Goal: Task Accomplishment & Management: Manage account settings

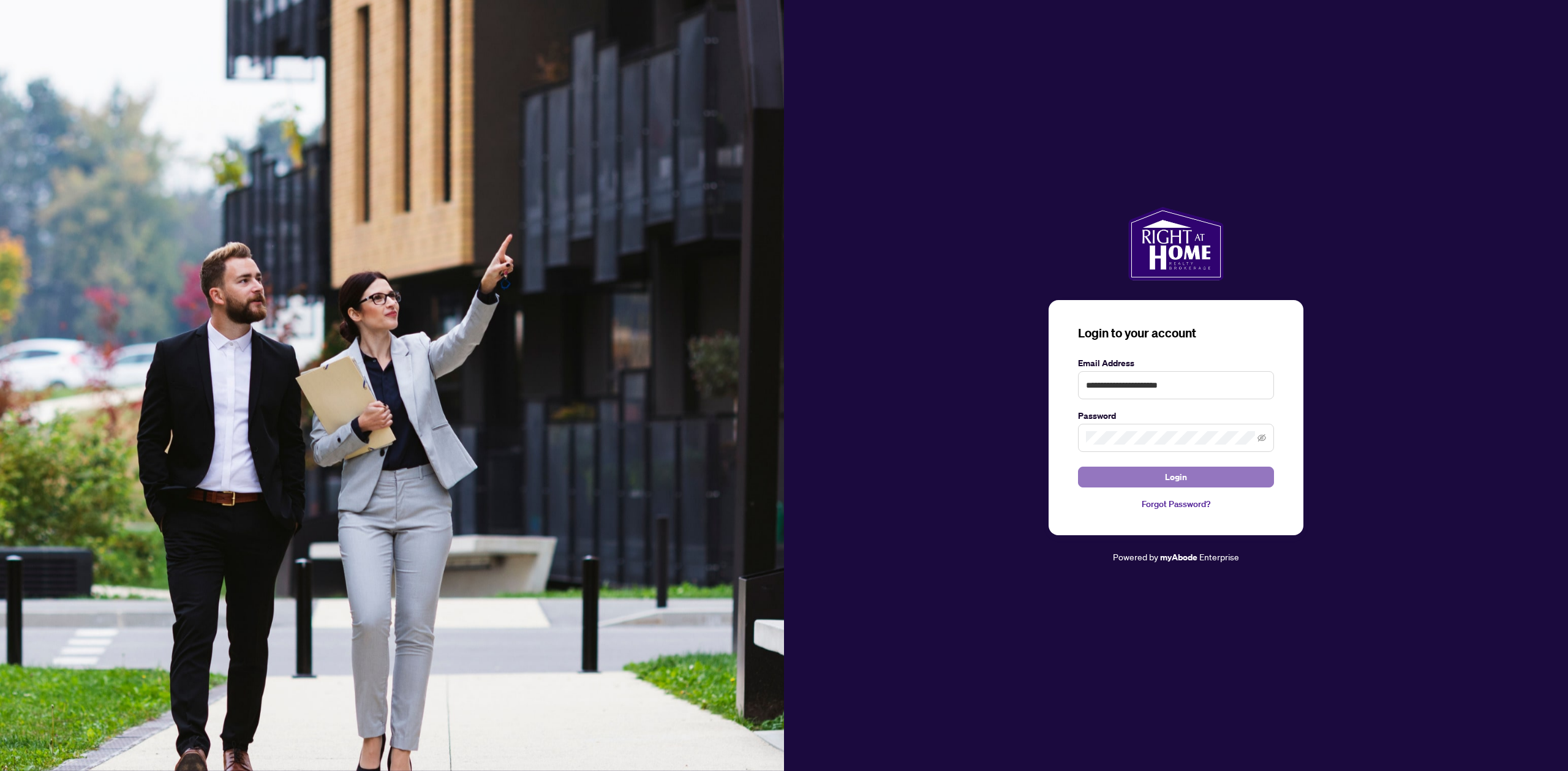
click at [1176, 479] on span "Login" at bounding box center [1176, 477] width 22 height 19
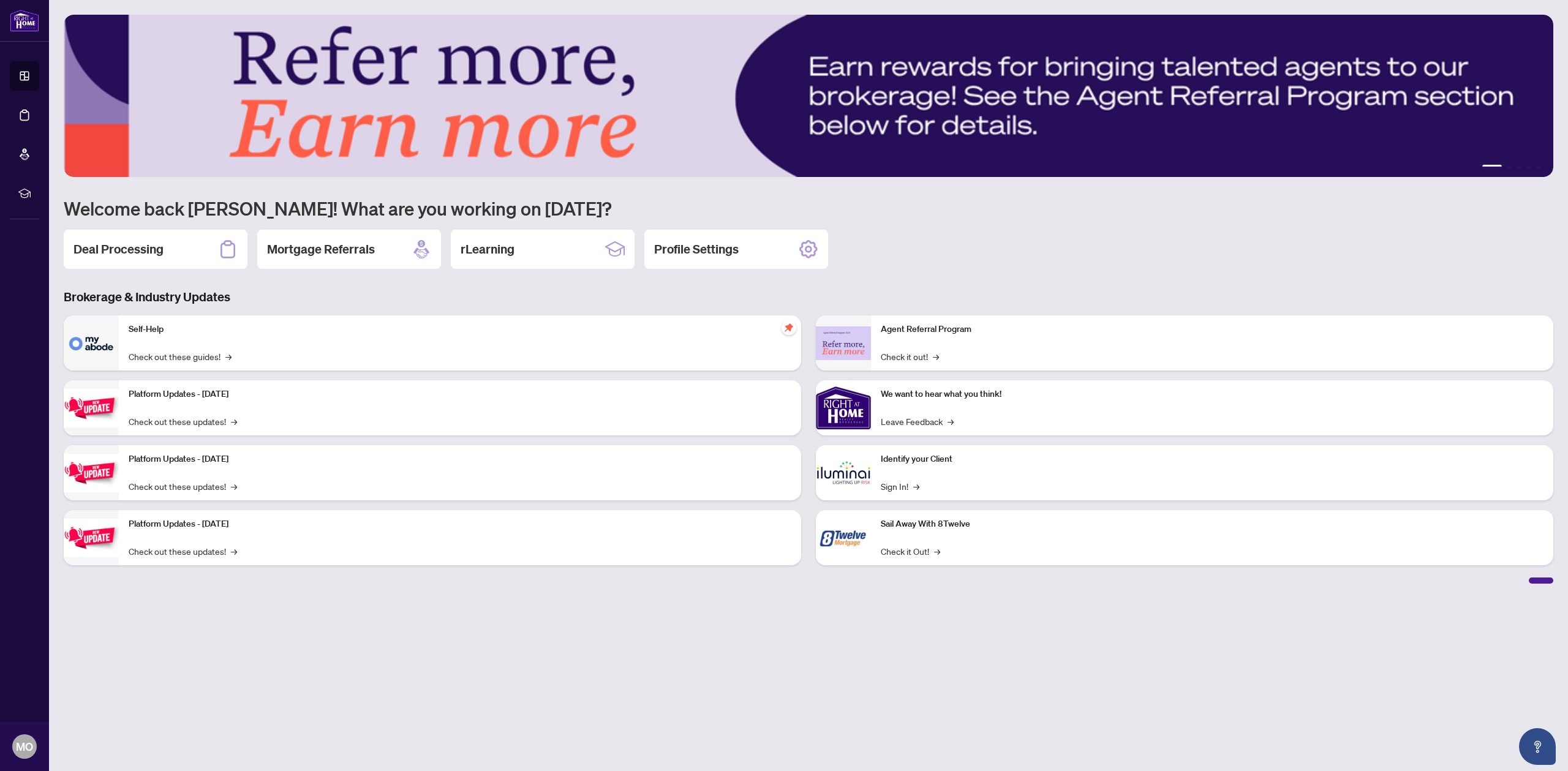
click at [143, 254] on h2 "Deal Processing" at bounding box center [118, 250] width 90 height 17
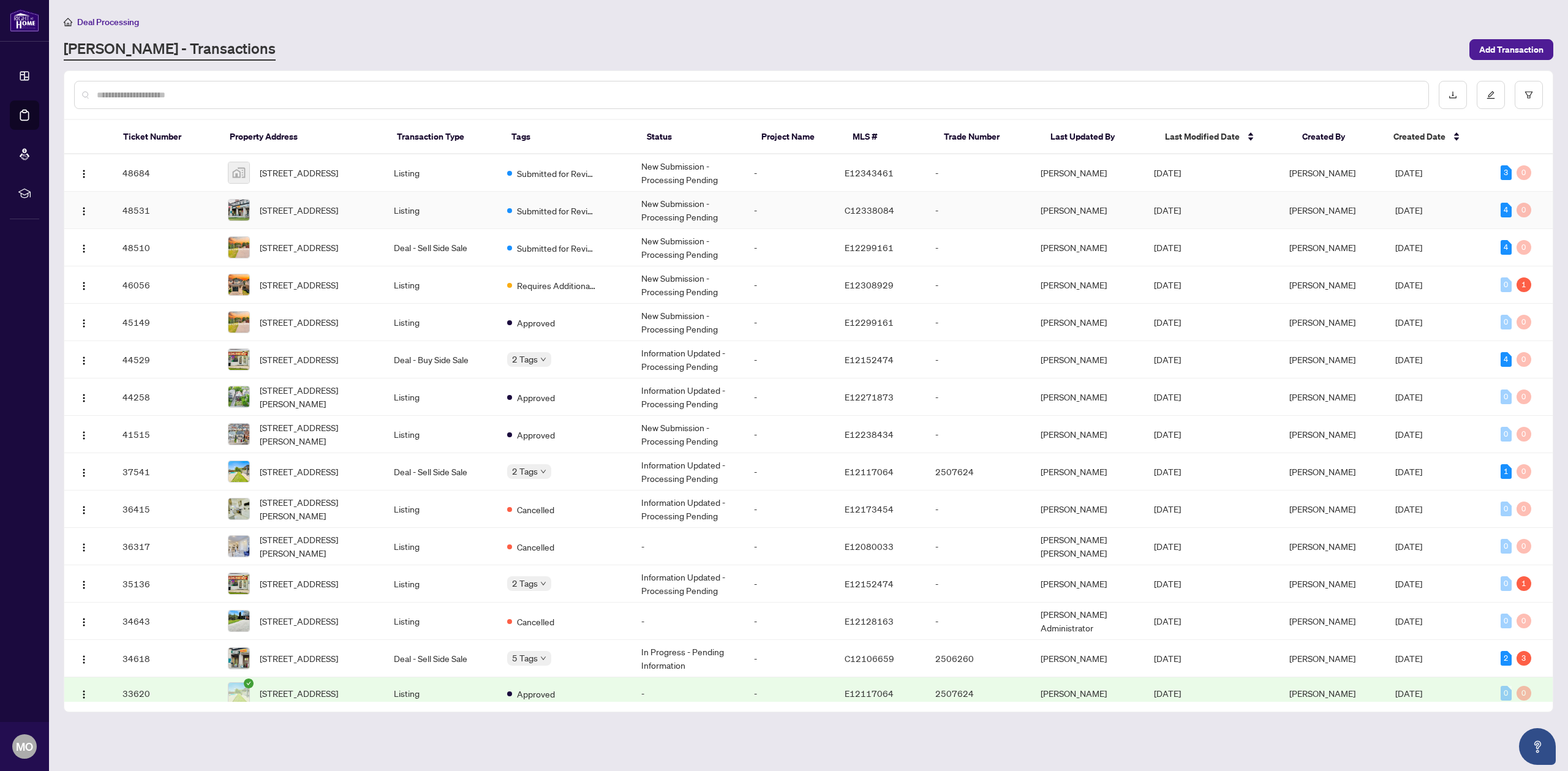
click at [638, 212] on td "New Submission - Processing Pending" at bounding box center [687, 210] width 113 height 38
click at [338, 249] on span "[STREET_ADDRESS]" at bounding box center [298, 248] width 78 height 14
click at [338, 282] on span "[STREET_ADDRESS]" at bounding box center [298, 284] width 78 height 14
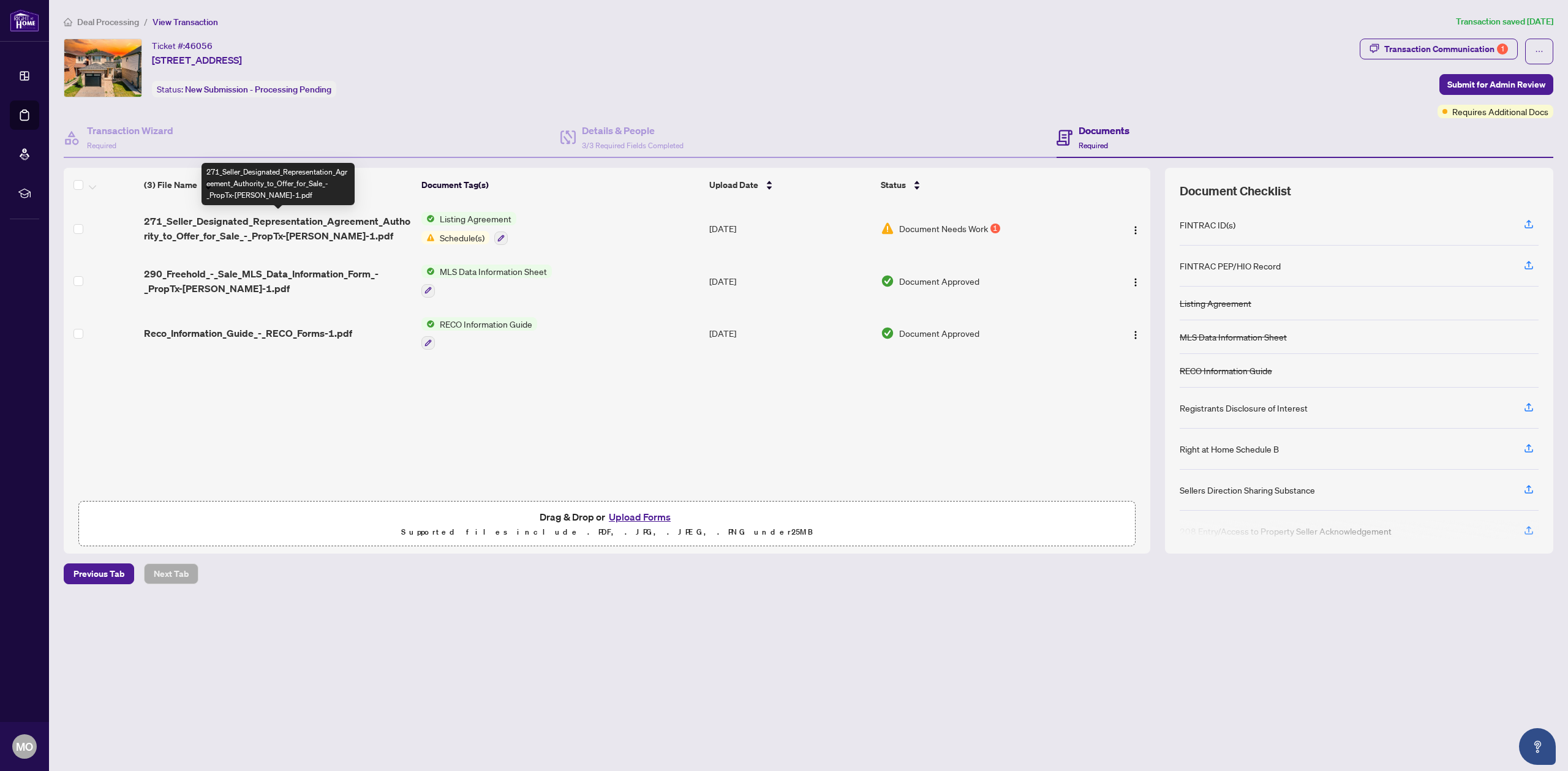
click at [243, 226] on span "271_Seller_Designated_Representation_Agreement_Authority_to_Offer_for_Sale_-_Pr…" at bounding box center [278, 228] width 267 height 29
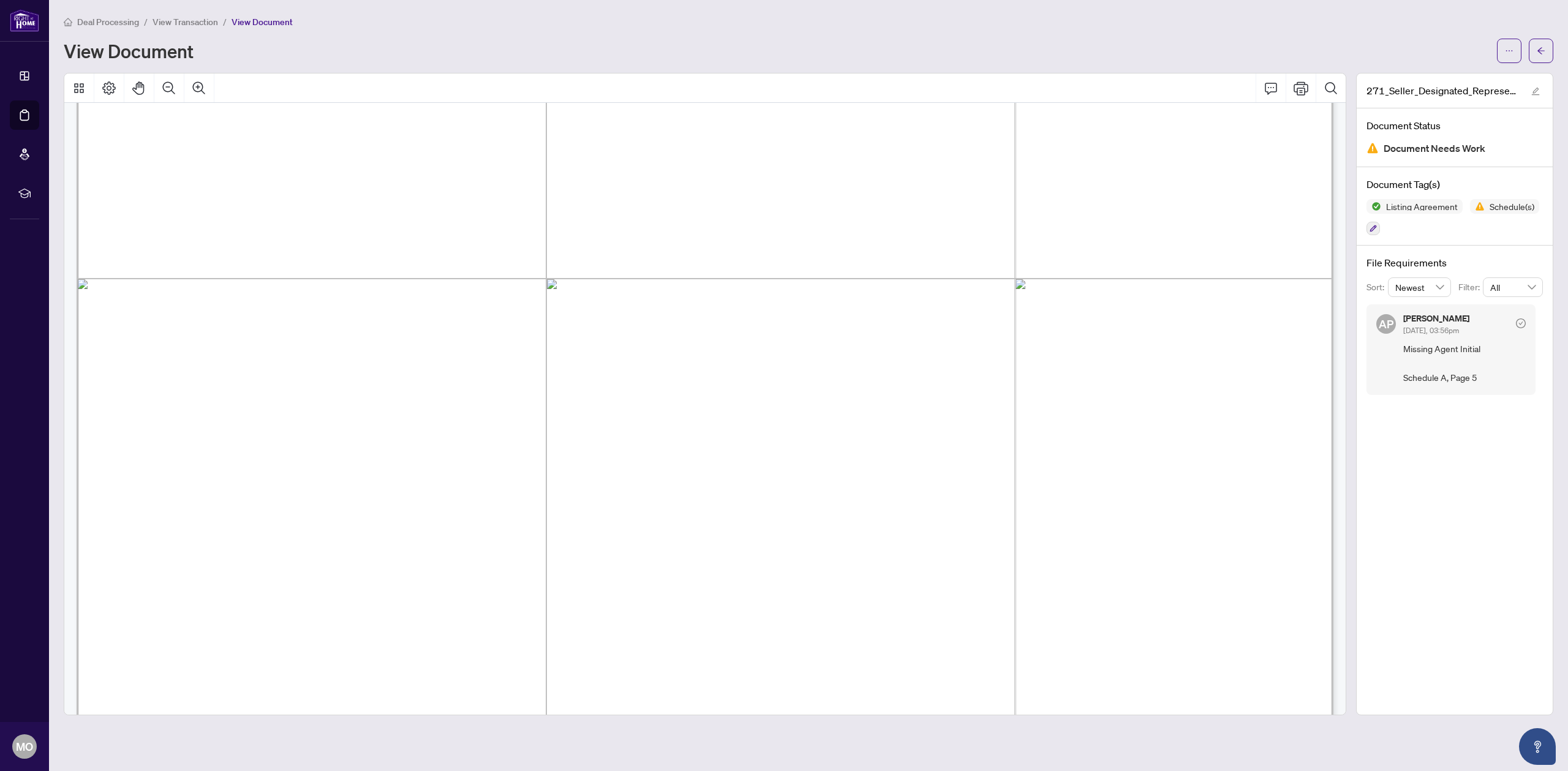
scroll to position [6965, 0]
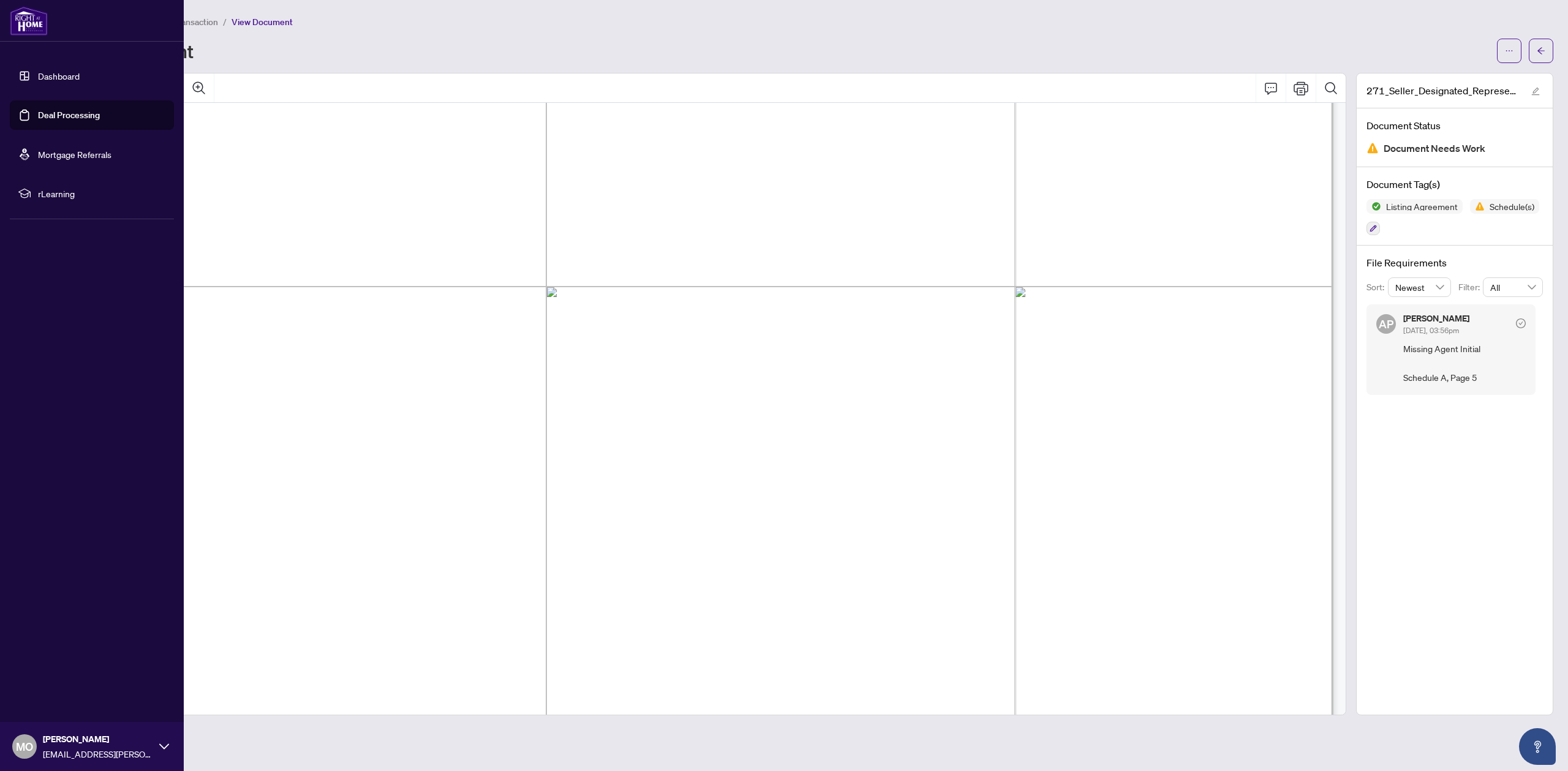
click at [68, 80] on link "Dashboard" at bounding box center [58, 75] width 42 height 11
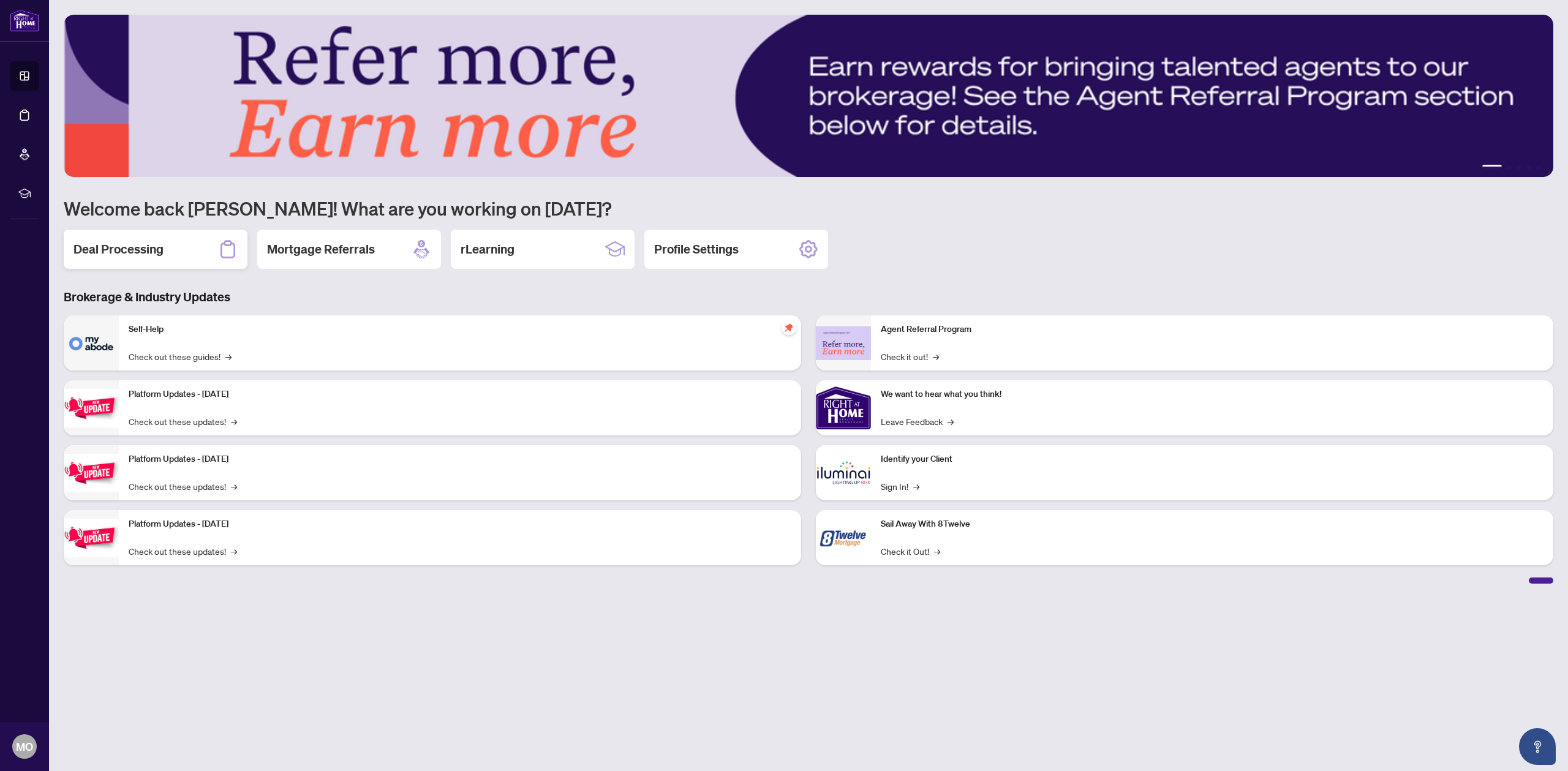
click at [154, 247] on h2 "Deal Processing" at bounding box center [118, 250] width 90 height 17
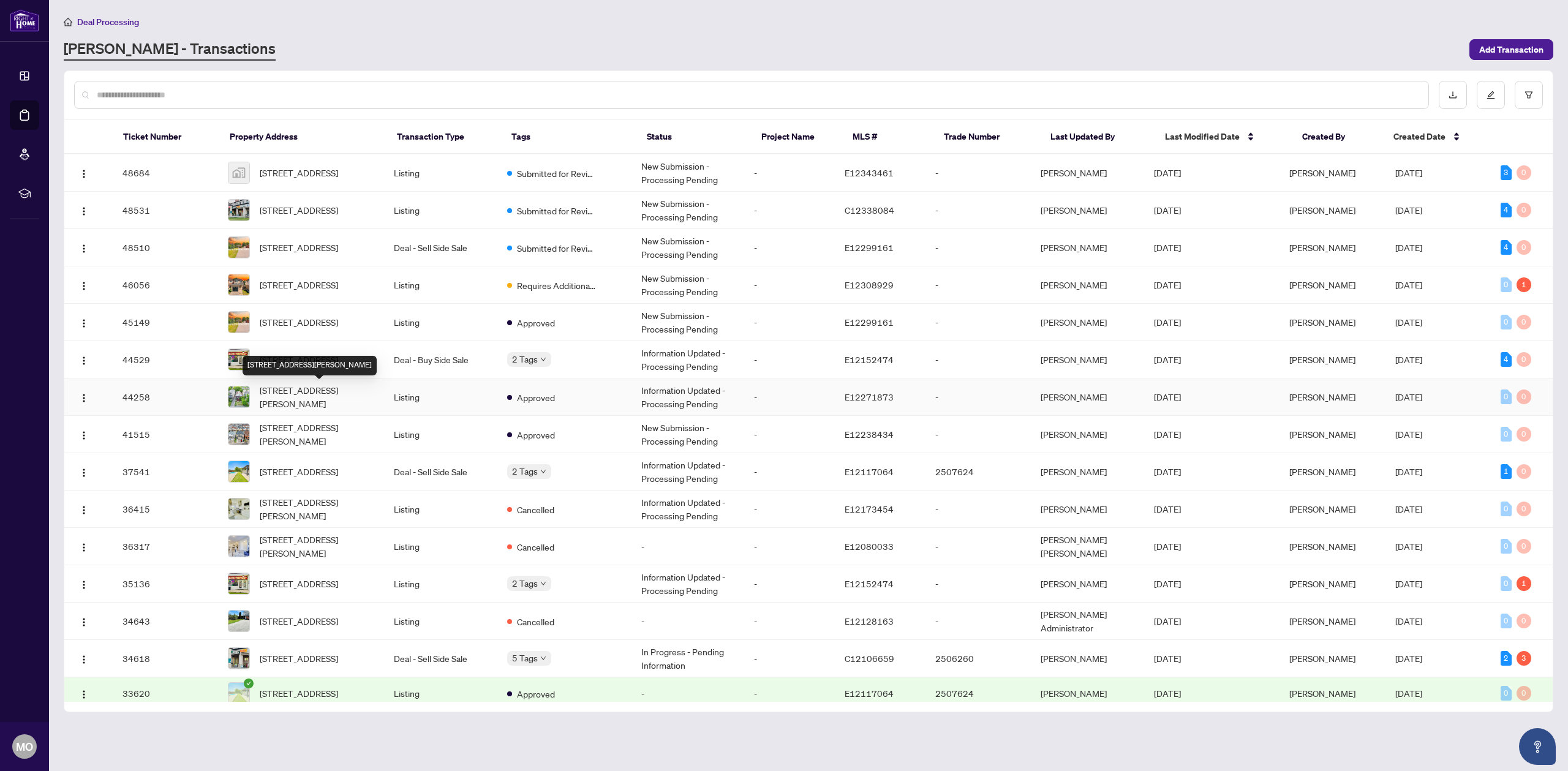
click at [351, 396] on span "[STREET_ADDRESS][PERSON_NAME]" at bounding box center [317, 397] width 114 height 27
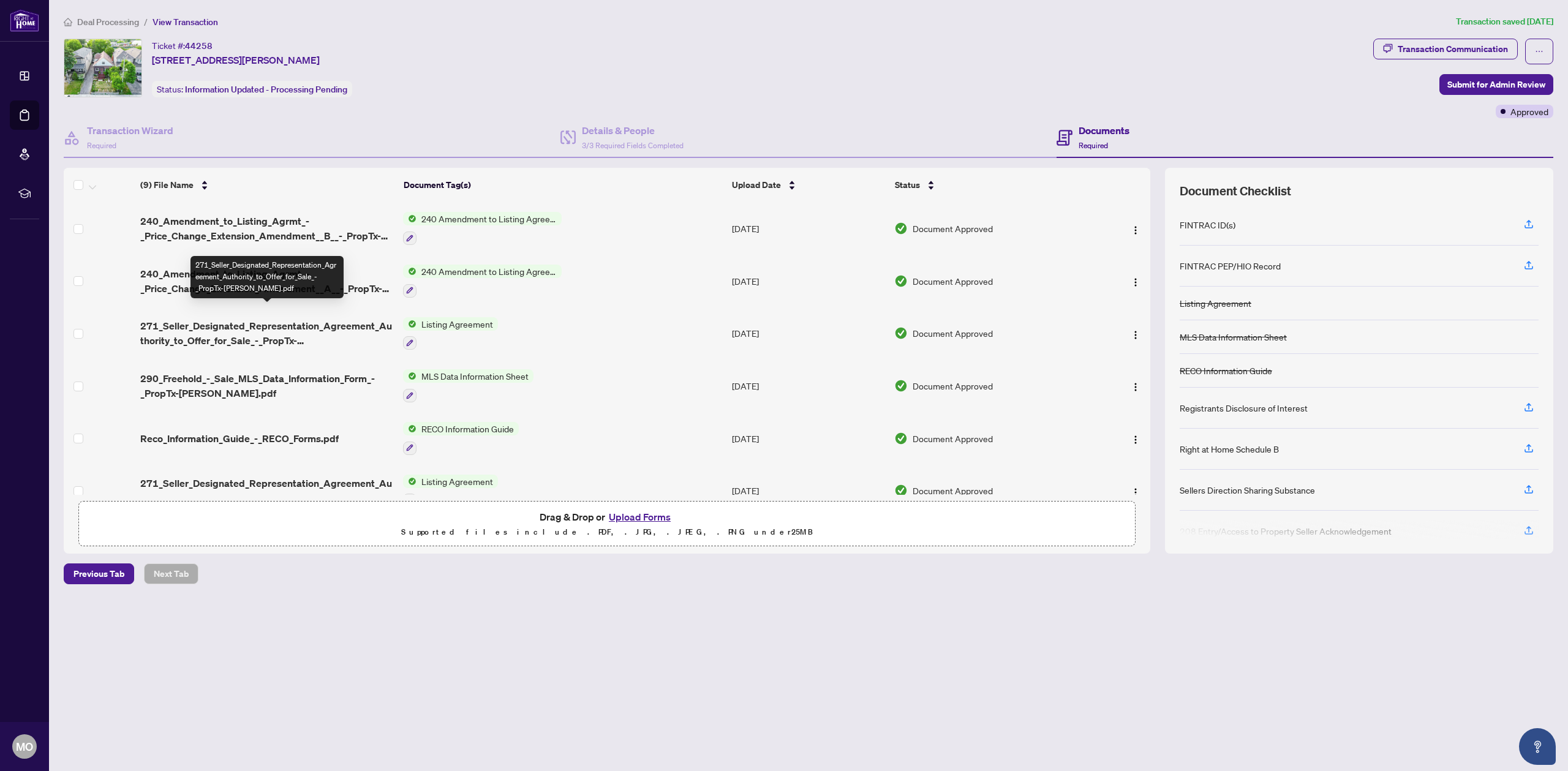
scroll to position [37, 0]
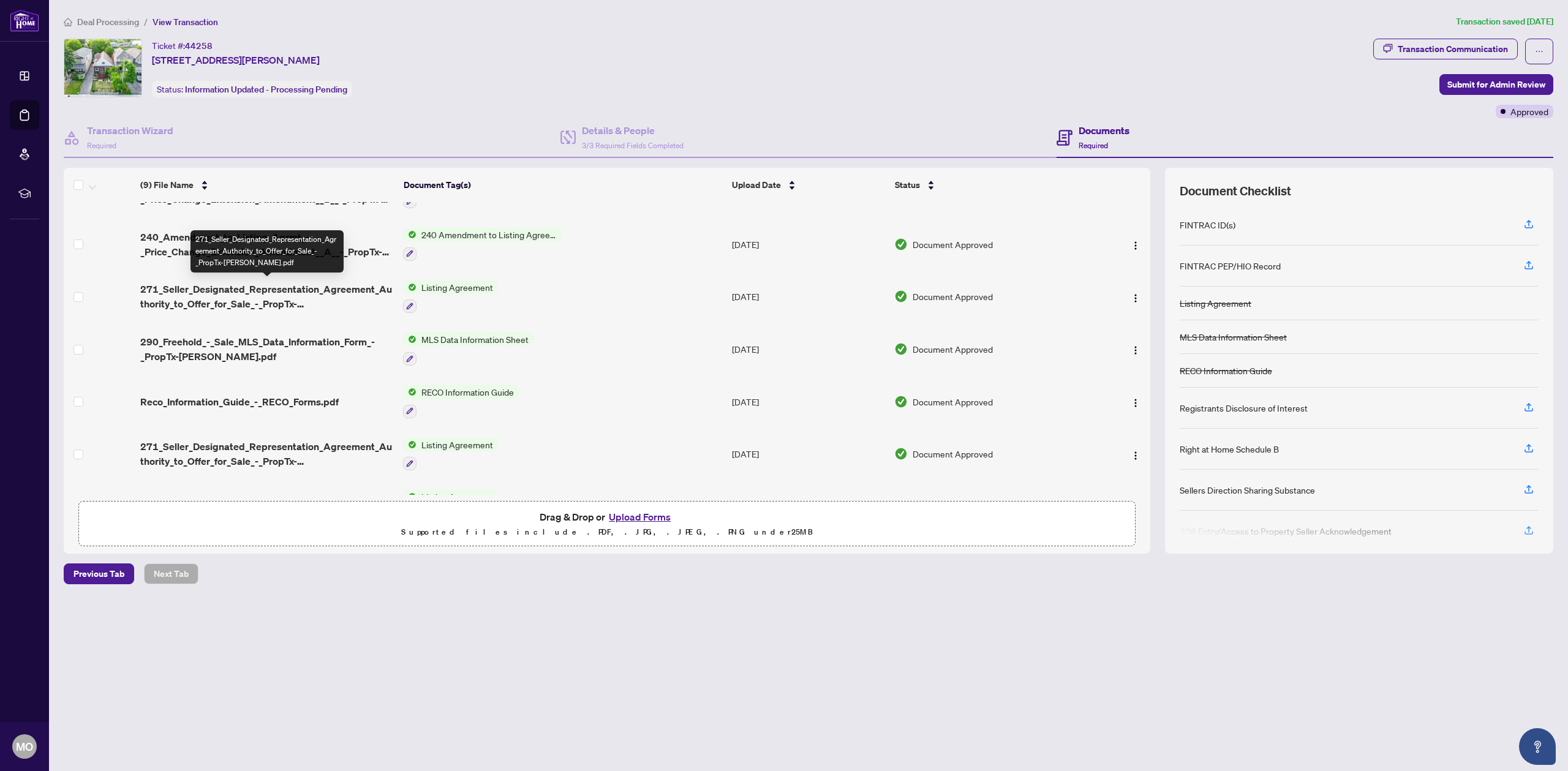
click at [203, 300] on span "271_Seller_Designated_Representation_Agreement_Authority_to_Offer_for_Sale_-_Pr…" at bounding box center [266, 296] width 253 height 29
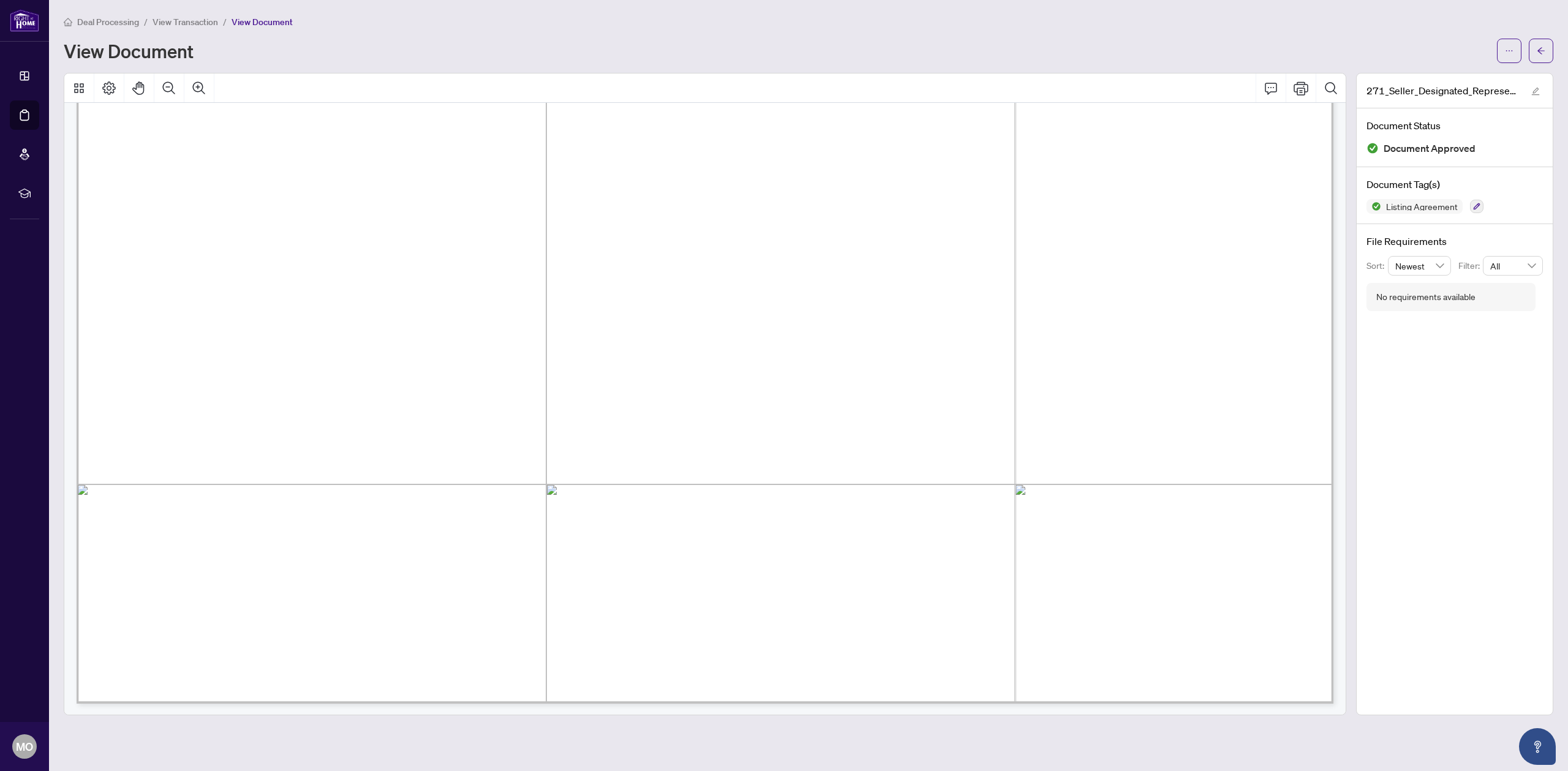
scroll to position [7706, 0]
